Goal: Task Accomplishment & Management: Use online tool/utility

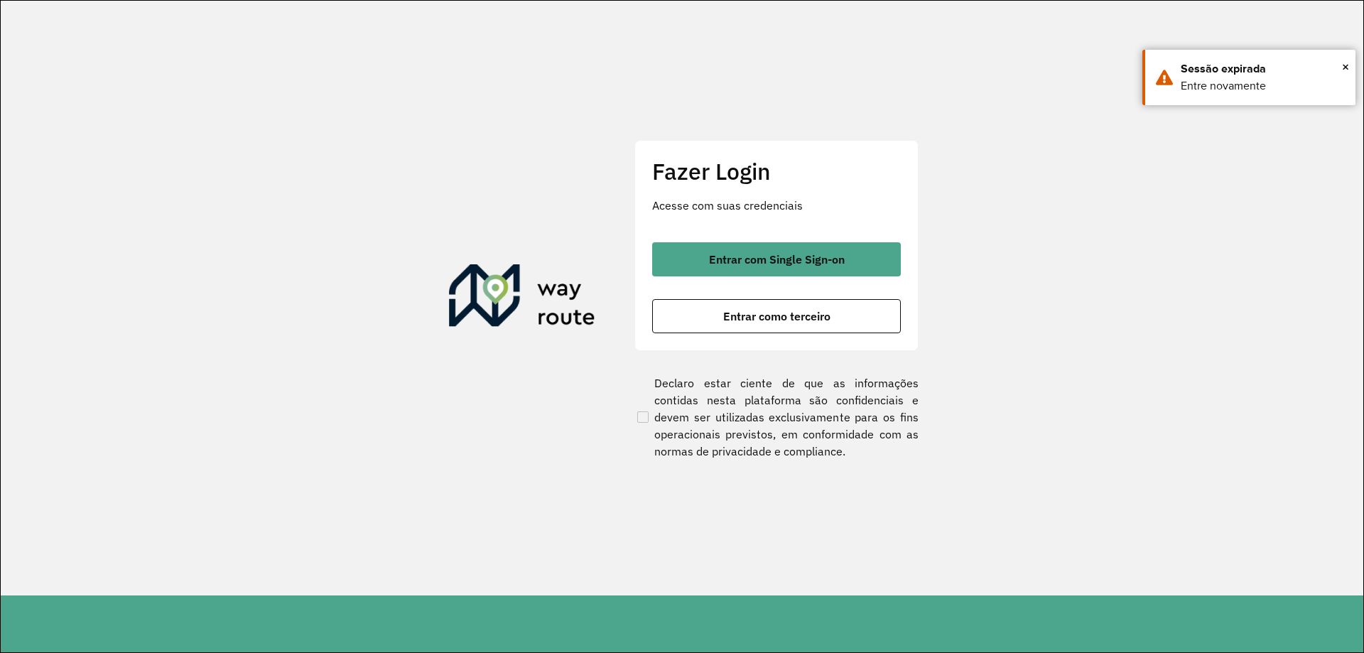
click at [785, 281] on div "Entrar com Single Sign-on Entrar como terceiro" at bounding box center [776, 287] width 249 height 91
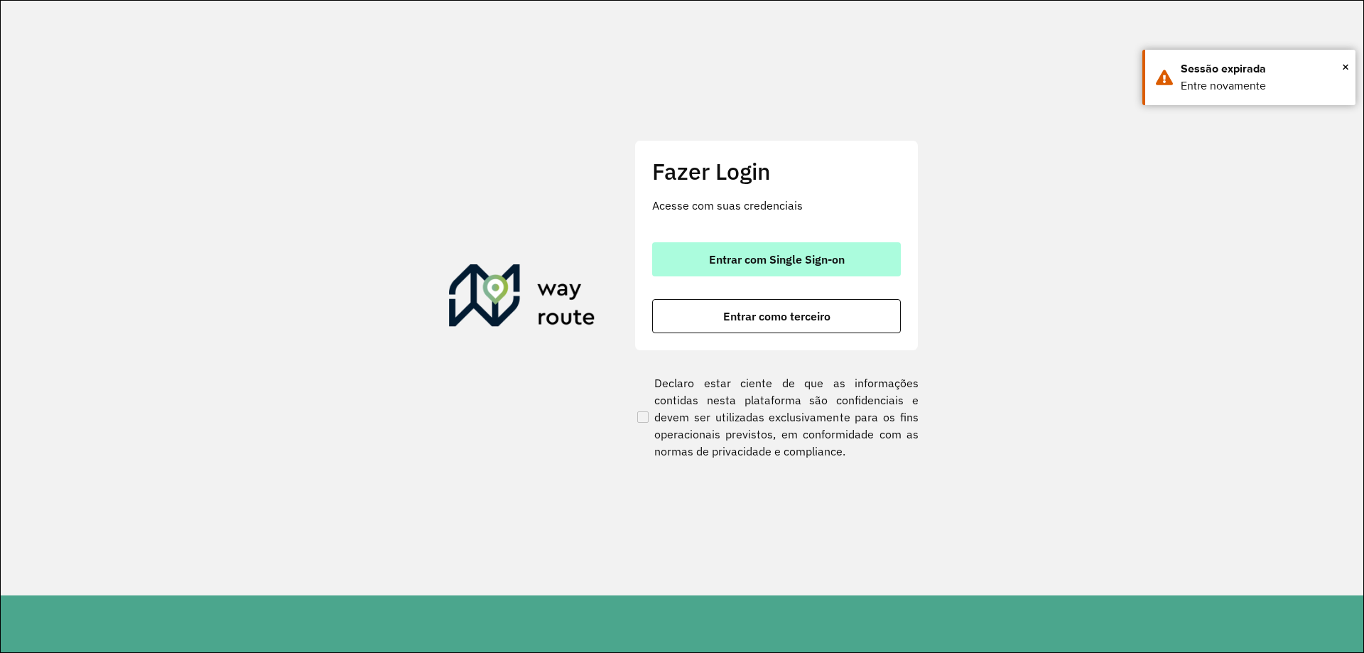
click at [795, 269] on button "Entrar com Single Sign-on" at bounding box center [776, 259] width 249 height 34
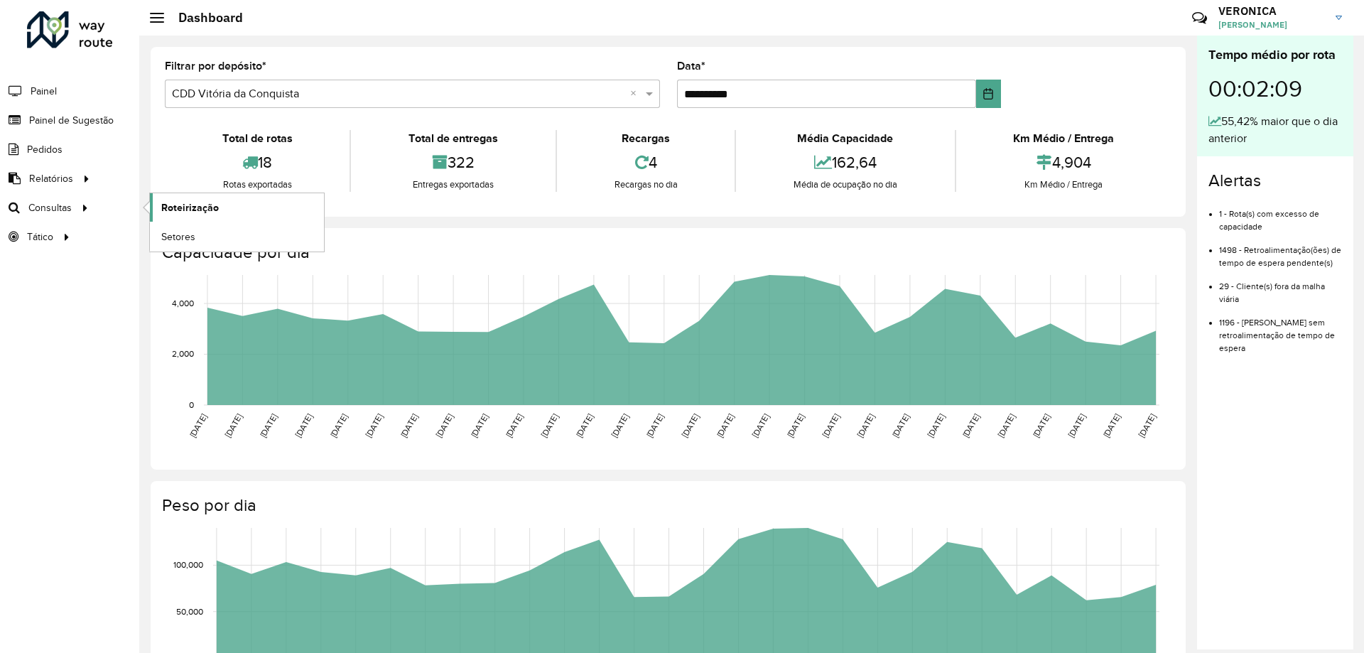
click at [210, 210] on span "Roteirização" at bounding box center [190, 207] width 58 height 15
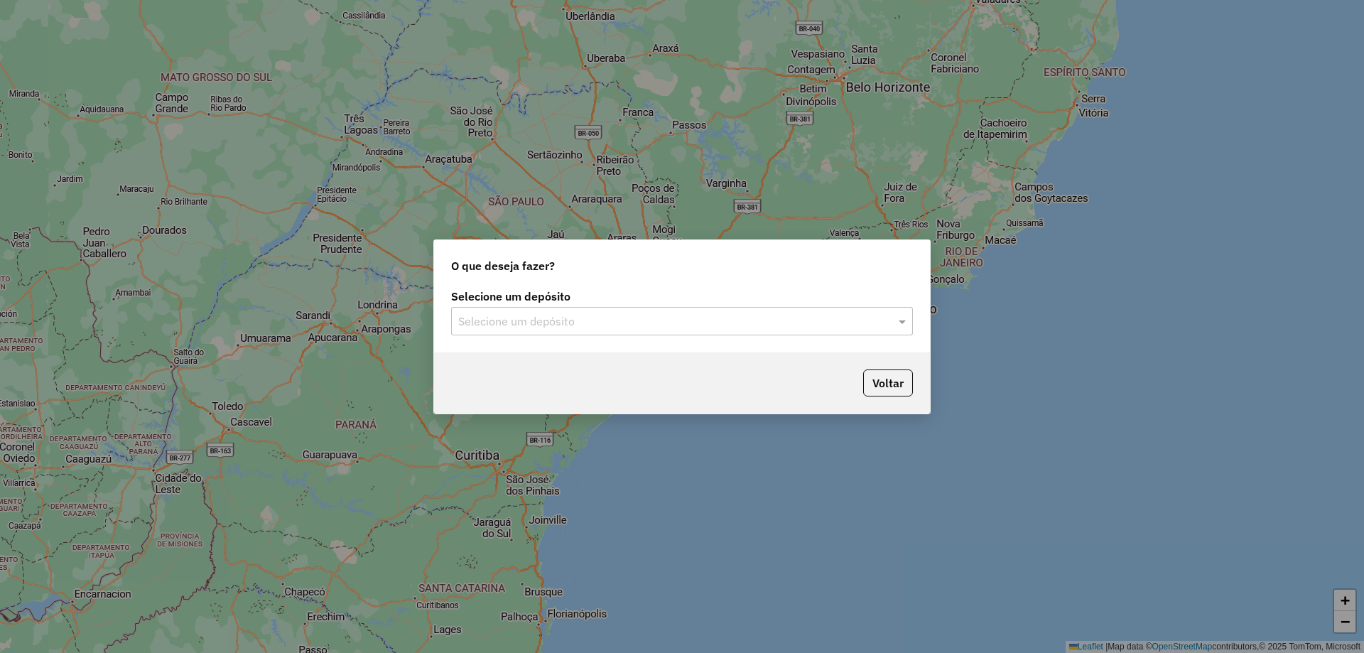
click at [696, 310] on div "Selecione um depósito" at bounding box center [682, 321] width 462 height 28
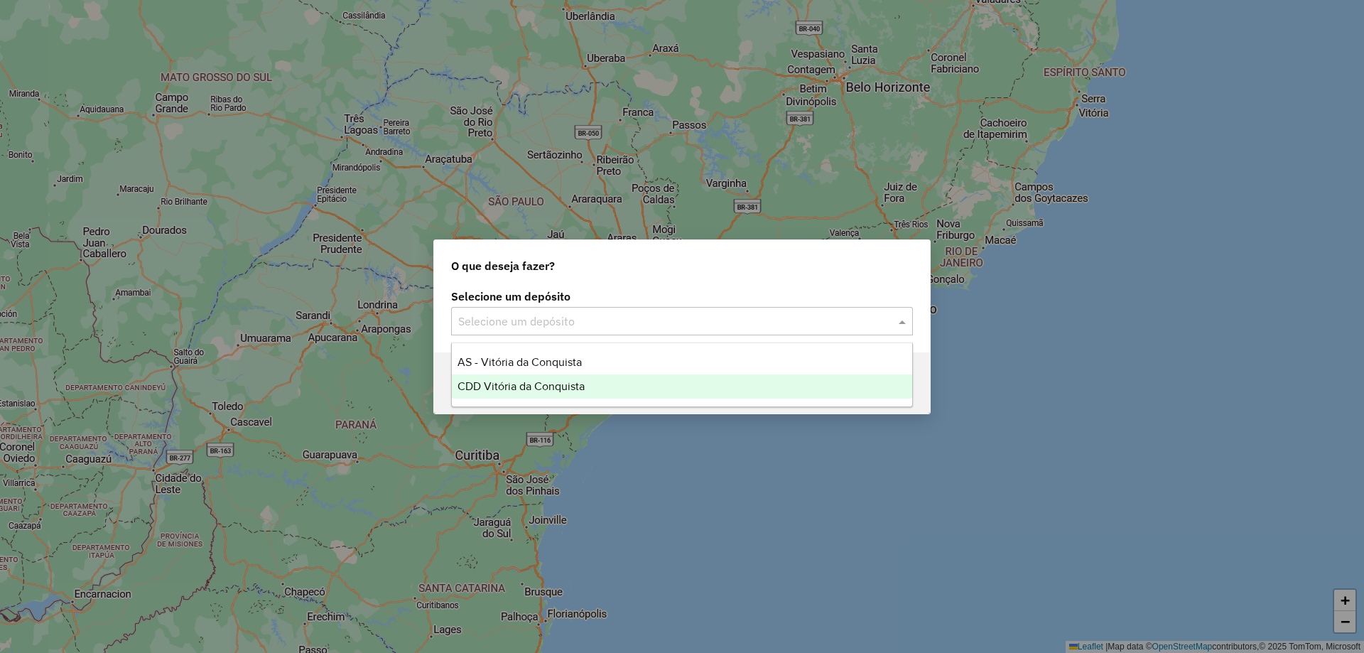
click at [572, 384] on span "CDD Vitória da Conquista" at bounding box center [520, 386] width 127 height 12
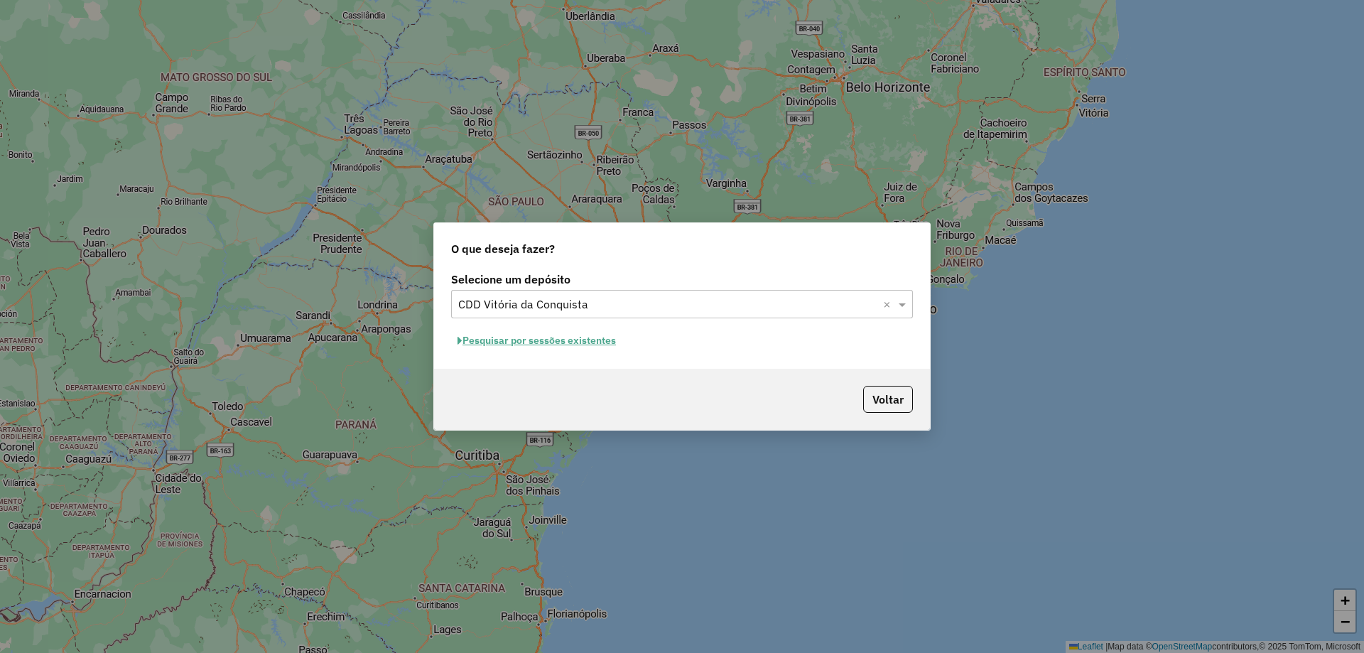
click at [531, 344] on button "Pesquisar por sessões existentes" at bounding box center [536, 341] width 171 height 22
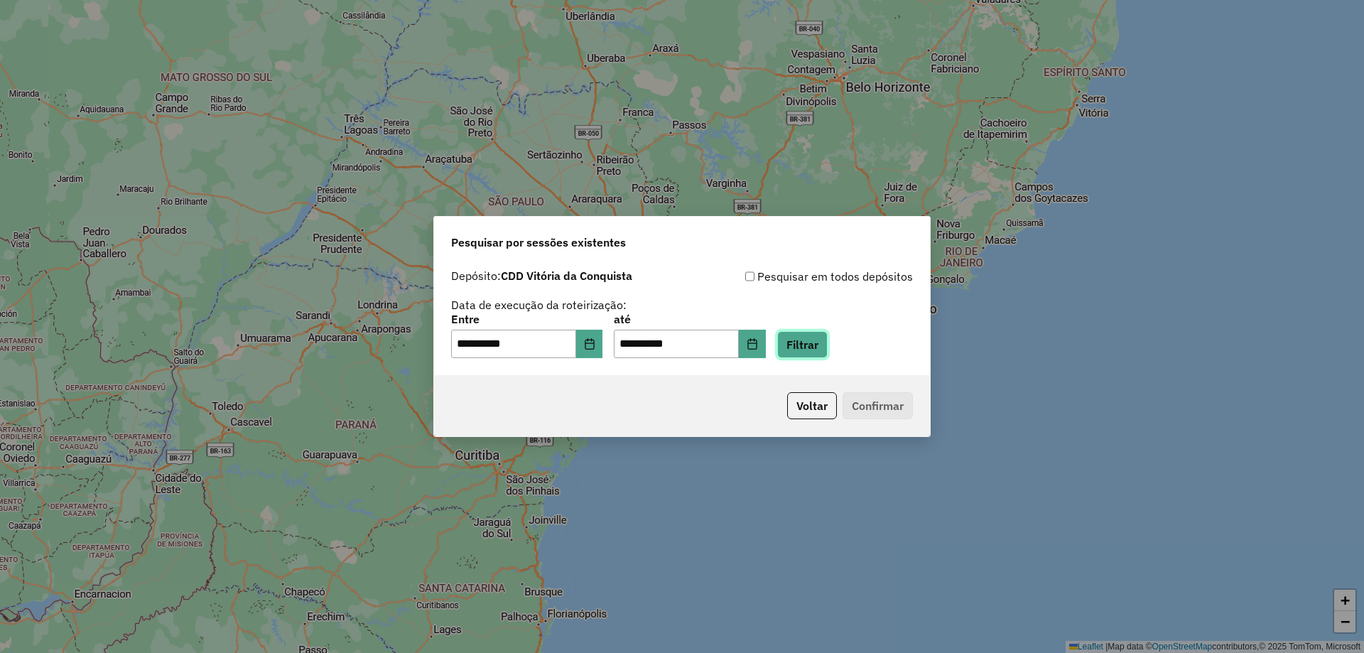
click at [827, 347] on button "Filtrar" at bounding box center [802, 344] width 50 height 27
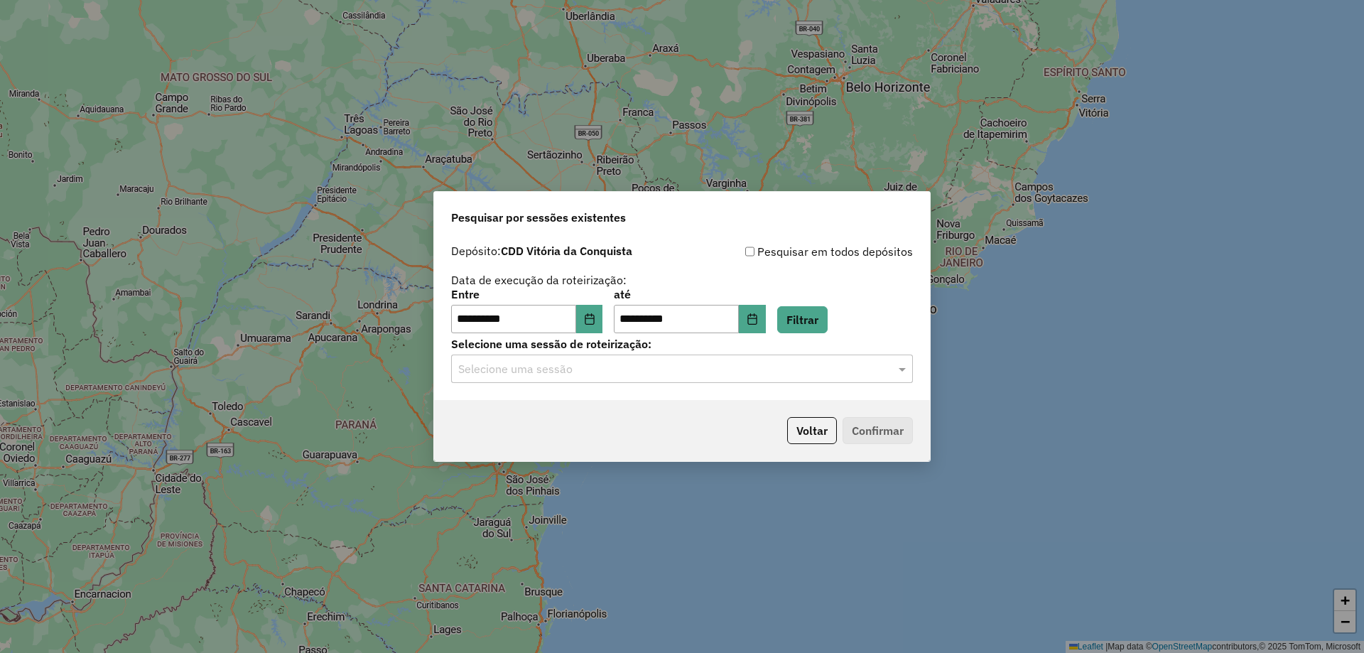
click at [788, 354] on div "Selecione uma sessão" at bounding box center [682, 368] width 462 height 28
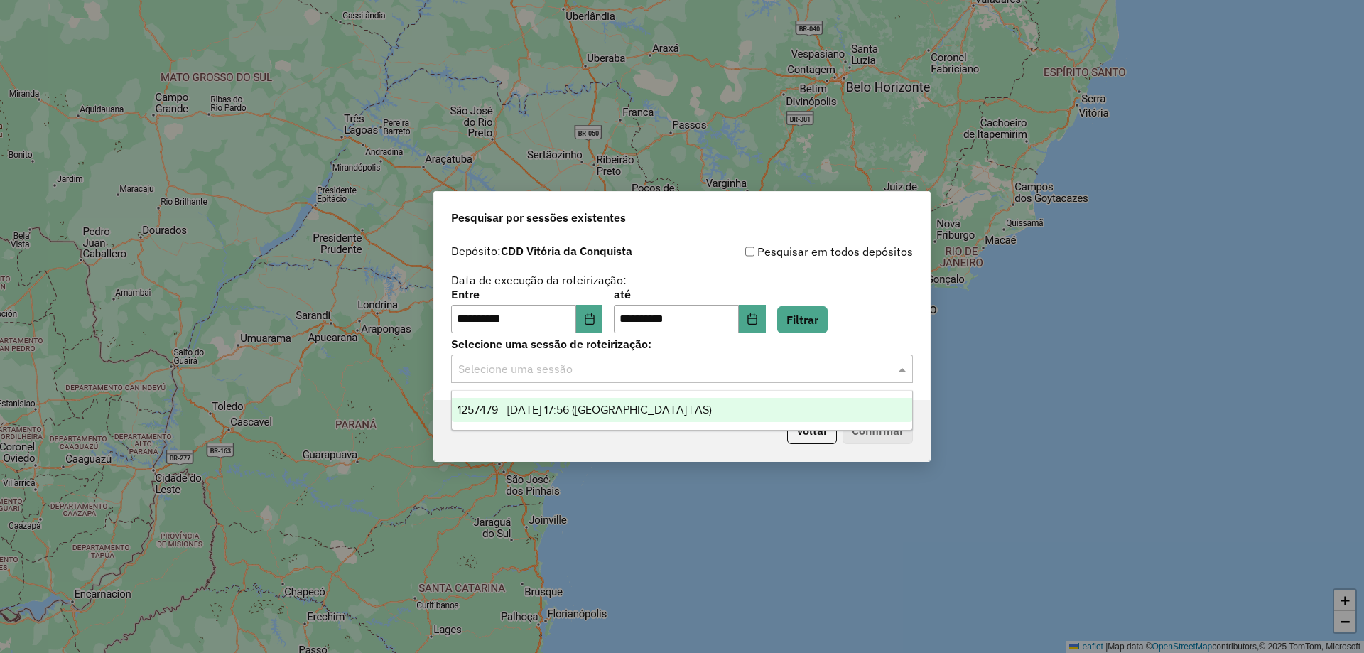
click at [716, 403] on div "1257479 - 02/09/2025 17:56 (Rota | AS)" at bounding box center [682, 410] width 460 height 24
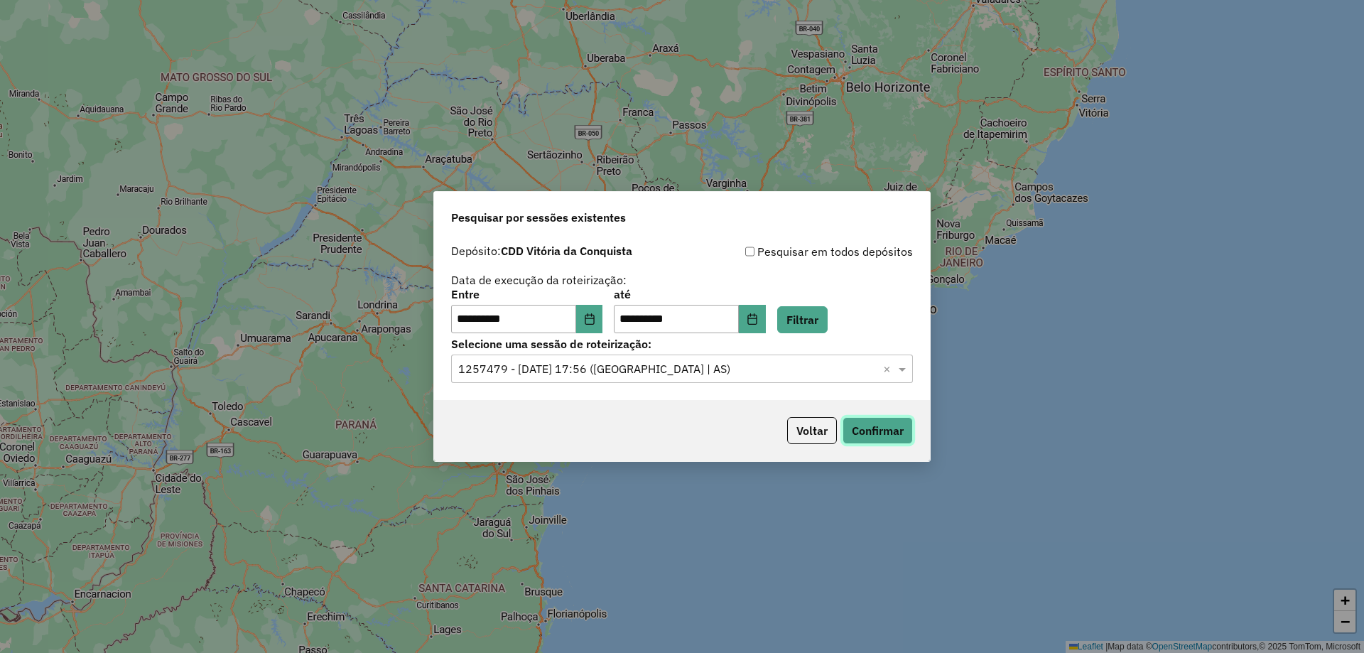
click at [857, 429] on button "Confirmar" at bounding box center [877, 430] width 70 height 27
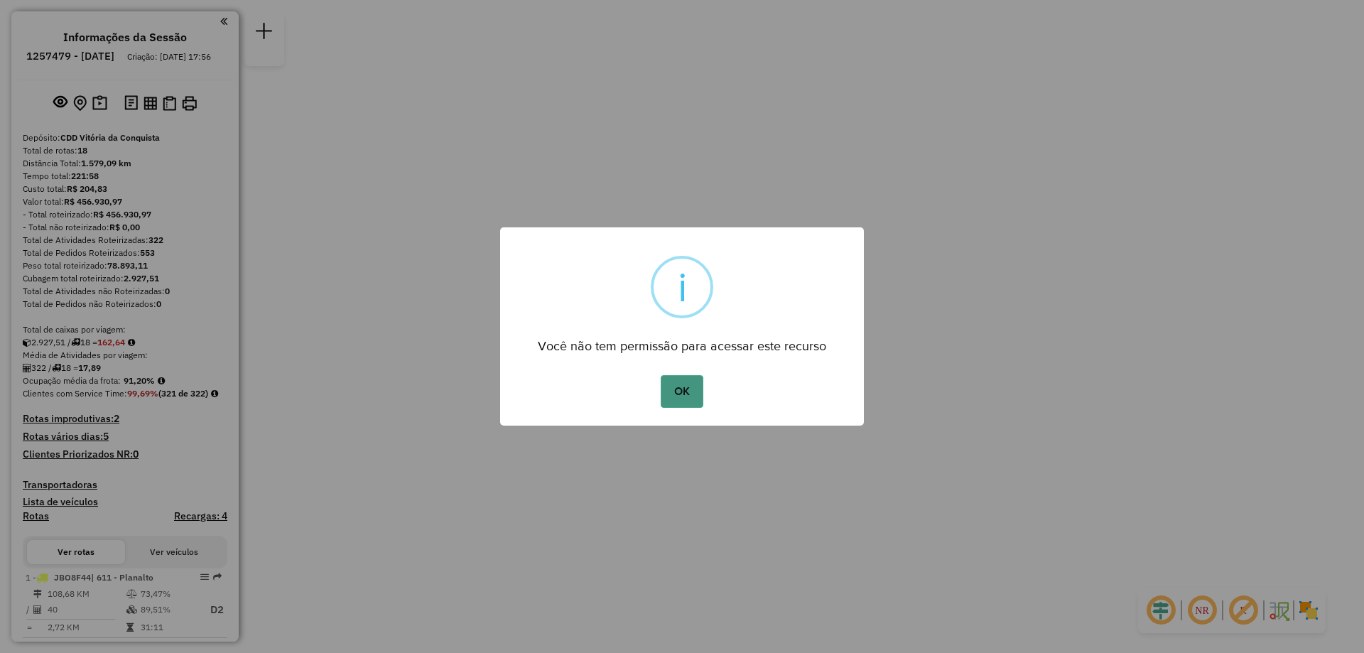
click at [691, 381] on button "OK" at bounding box center [682, 391] width 42 height 33
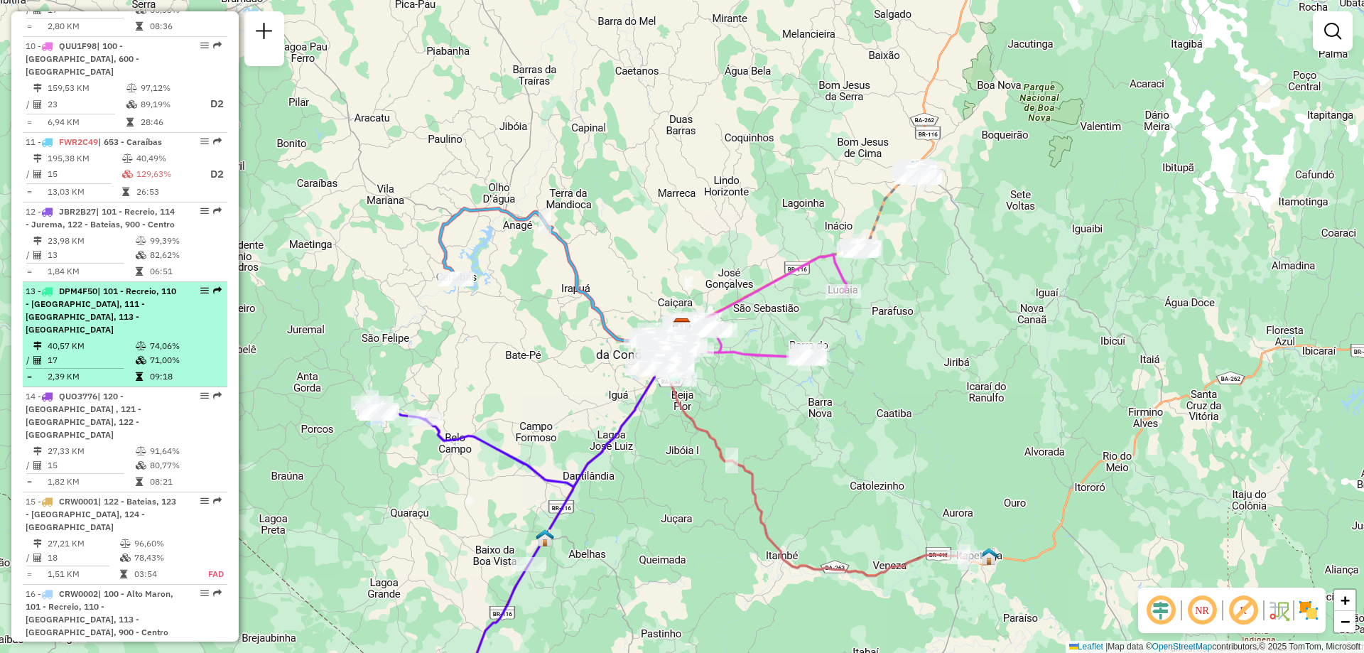
scroll to position [1114, 0]
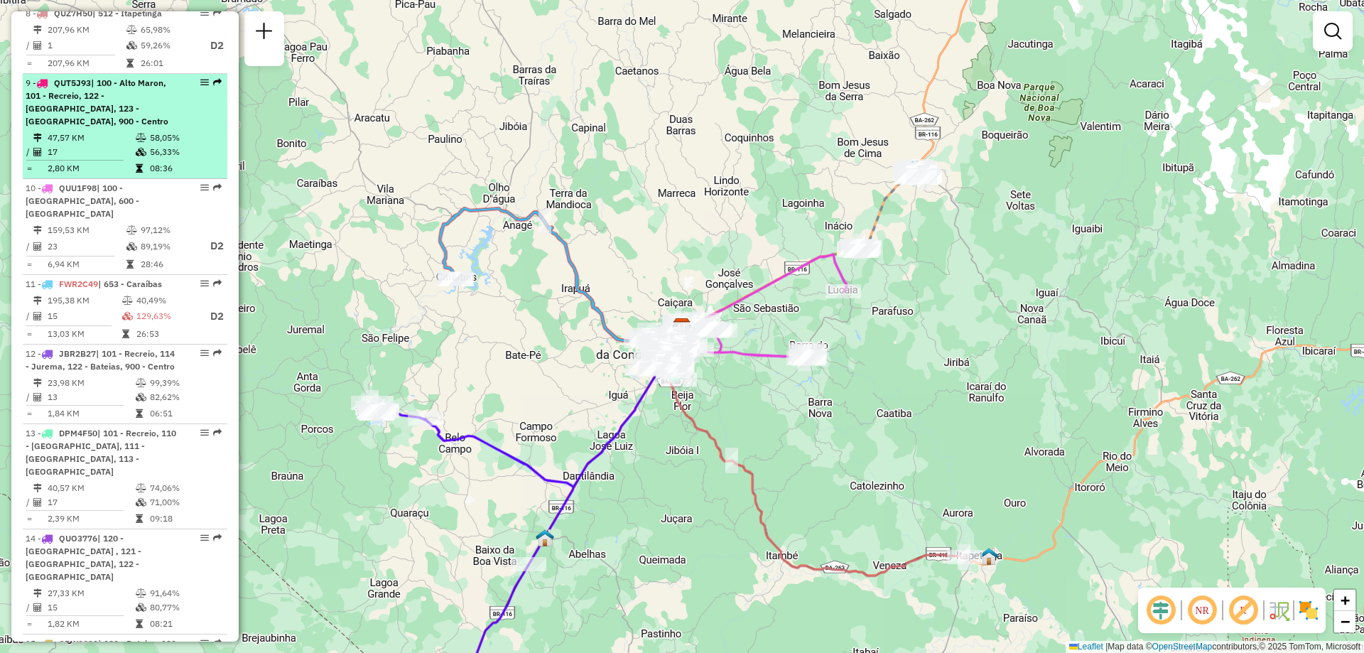
click at [44, 99] on span "| 100 - Alto Maron, 101 - Recreio, 122 - [GEOGRAPHIC_DATA], 123 - [GEOGRAPHIC_D…" at bounding box center [97, 101] width 143 height 49
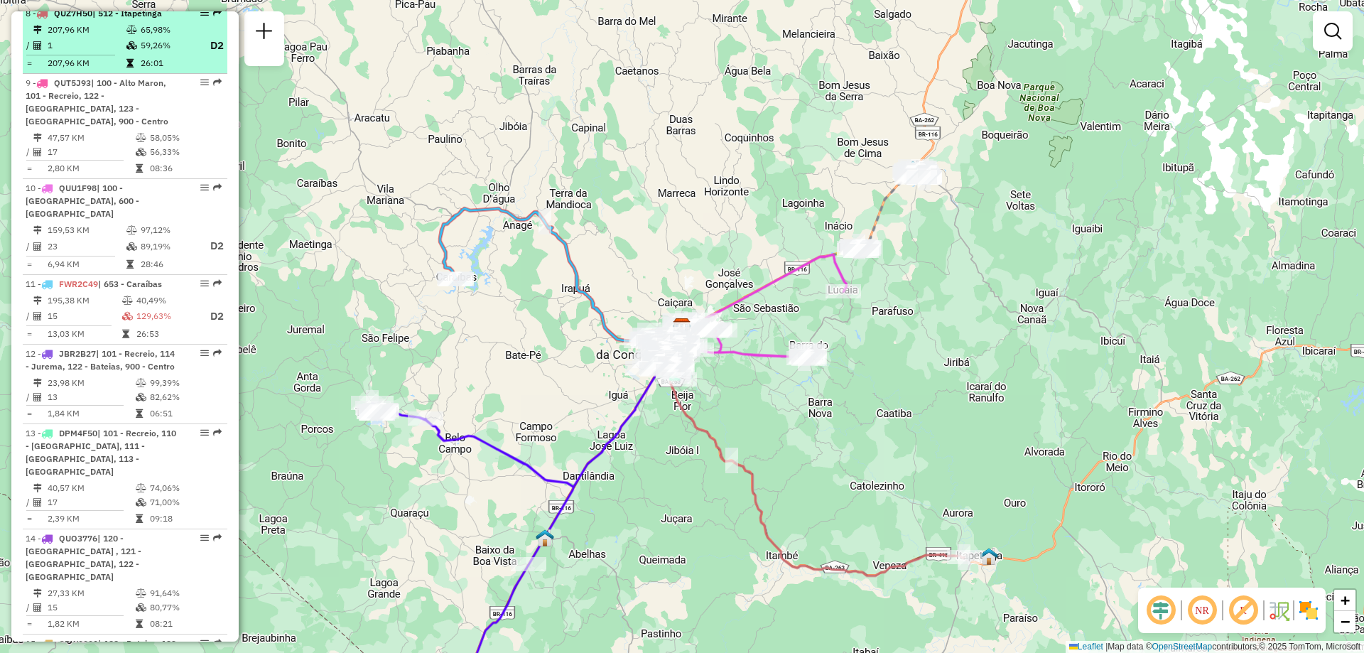
select select "**********"
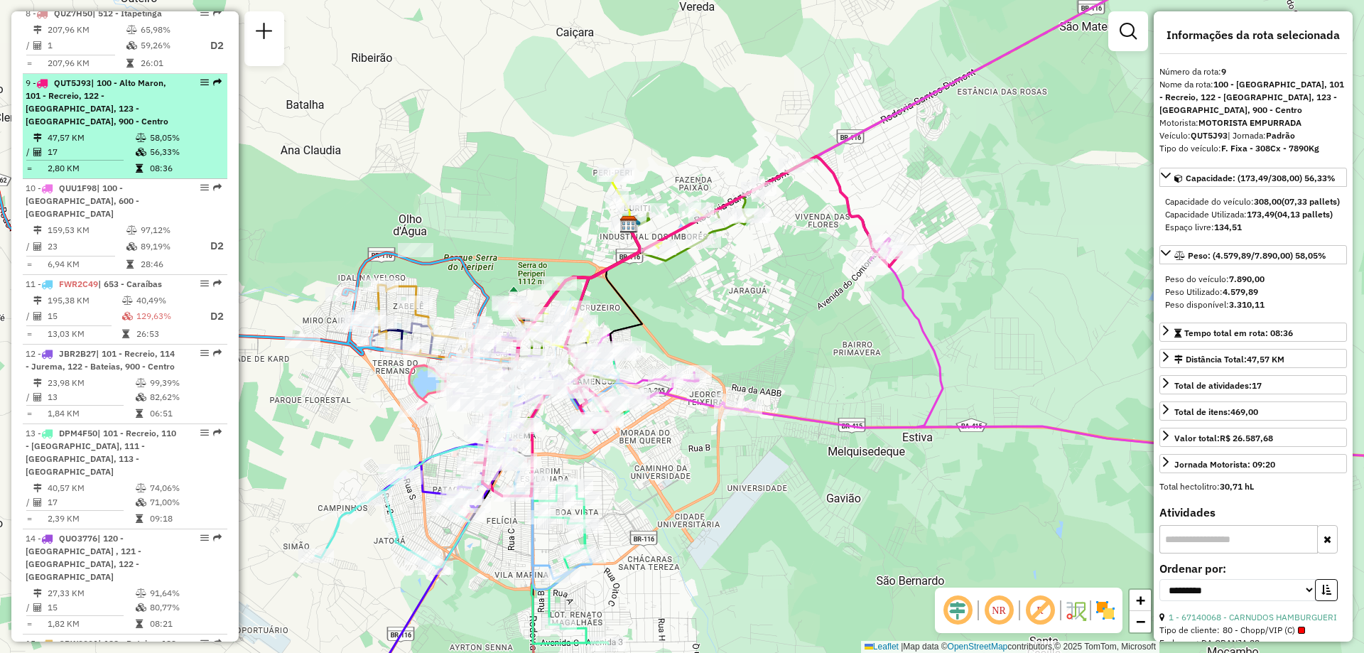
drag, startPoint x: 195, startPoint y: 85, endPoint x: 196, endPoint y: 77, distance: 7.8
click at [196, 77] on div "9 - QUT5J93 | 100 - [GEOGRAPHIC_DATA], 101 - Recreio, 122 - [GEOGRAPHIC_DATA], …" at bounding box center [125, 102] width 199 height 51
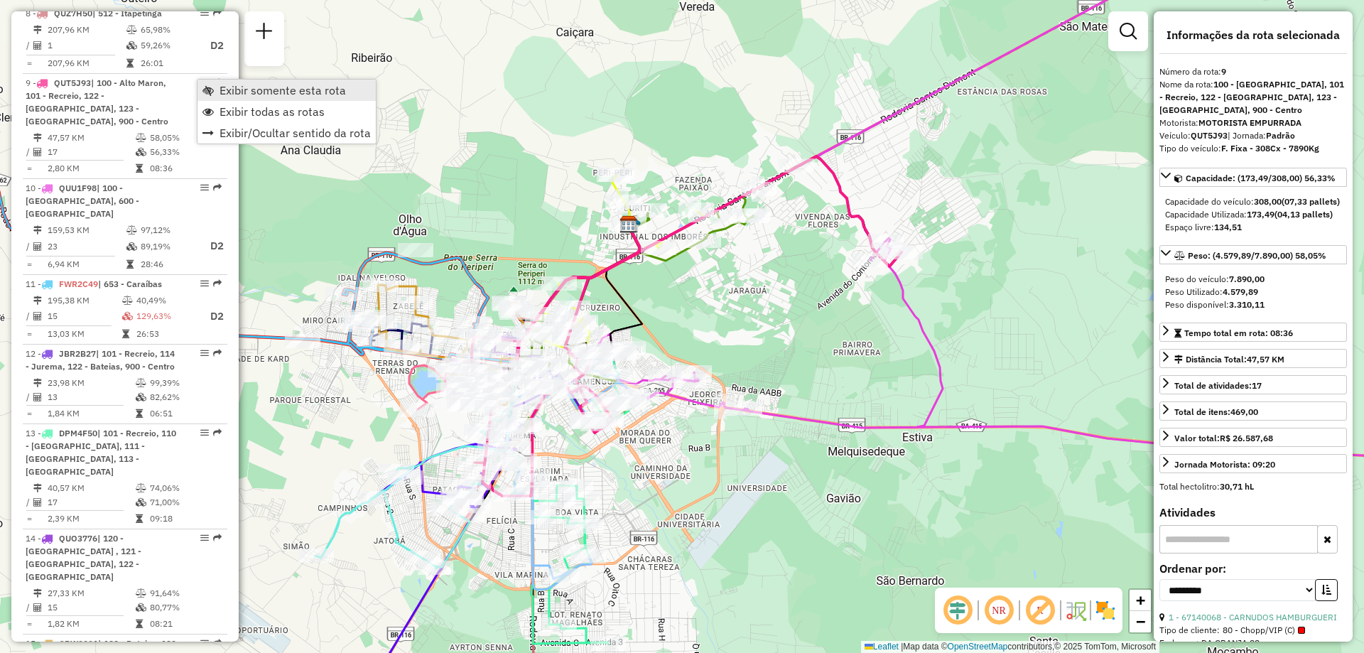
click at [229, 97] on link "Exibir somente esta rota" at bounding box center [286, 90] width 178 height 21
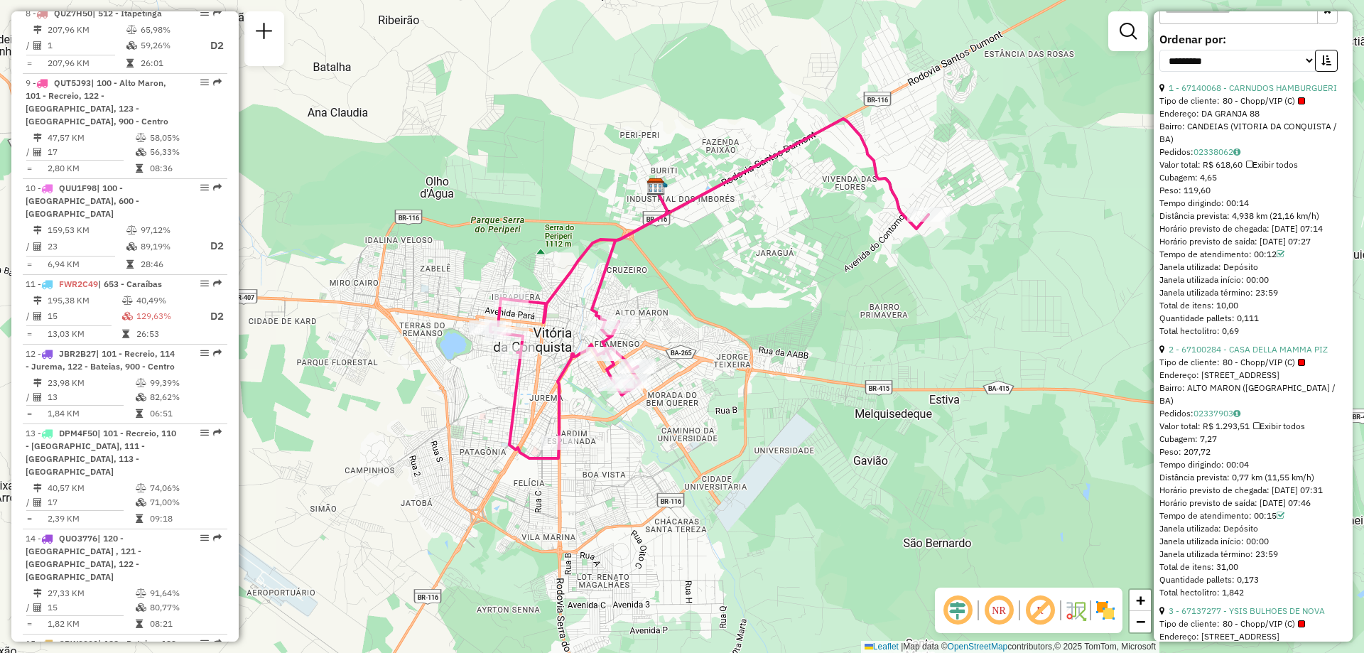
scroll to position [600, 0]
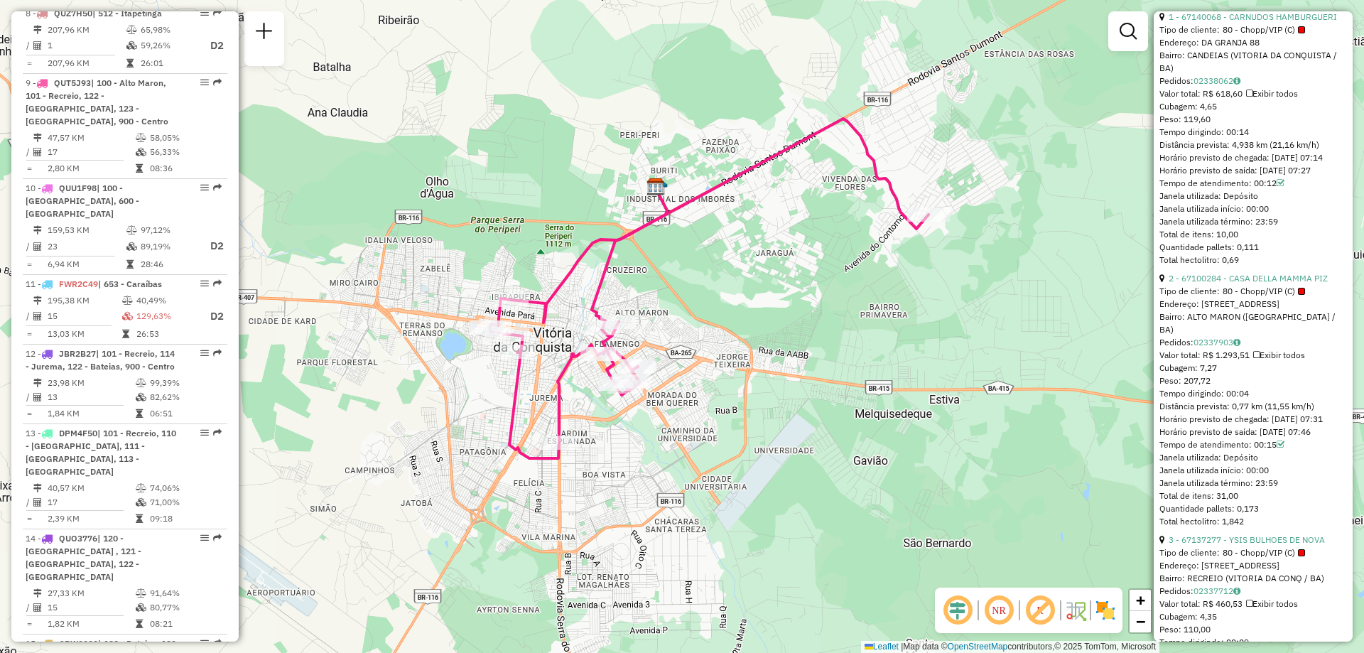
click at [991, 614] on em at bounding box center [999, 610] width 34 height 34
click at [962, 608] on em at bounding box center [957, 610] width 34 height 34
click at [963, 608] on em at bounding box center [957, 610] width 34 height 34
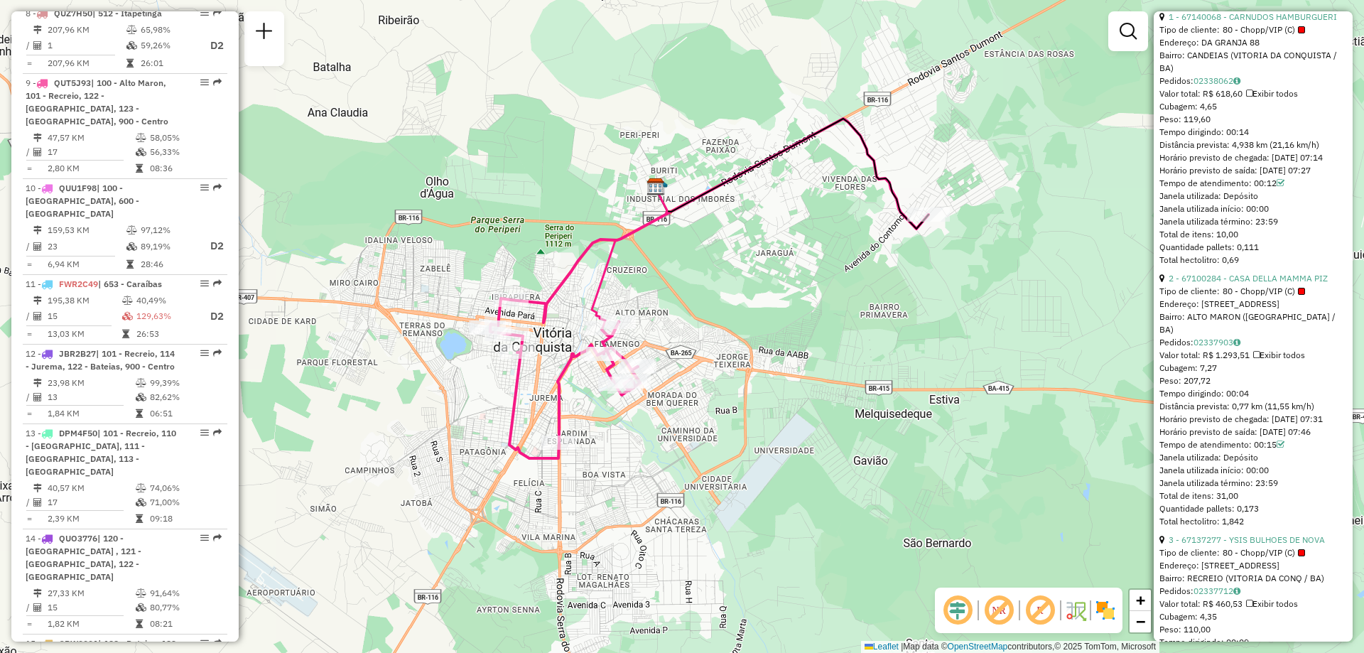
click at [963, 608] on em at bounding box center [957, 610] width 34 height 34
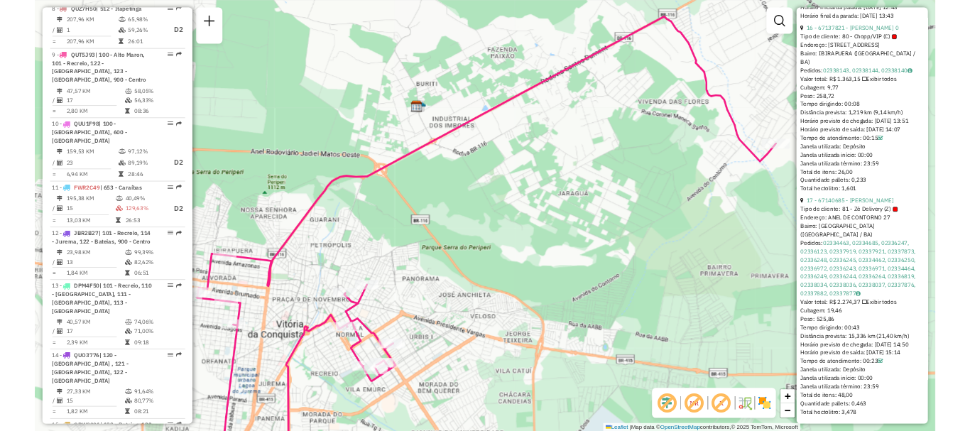
scroll to position [4578, 0]
